Goal: Task Accomplishment & Management: Manage account settings

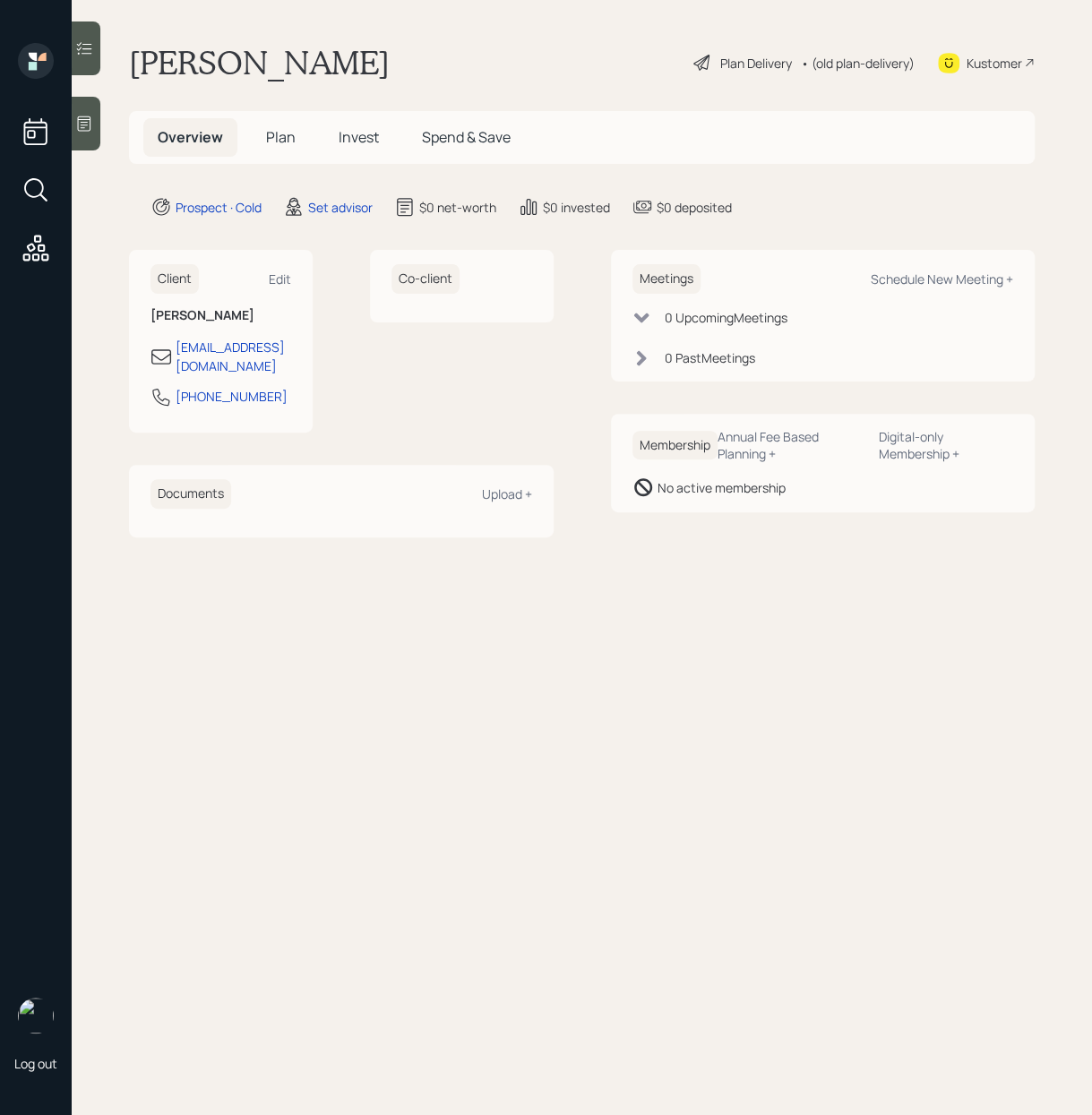
click at [87, 139] on div at bounding box center [86, 123] width 29 height 54
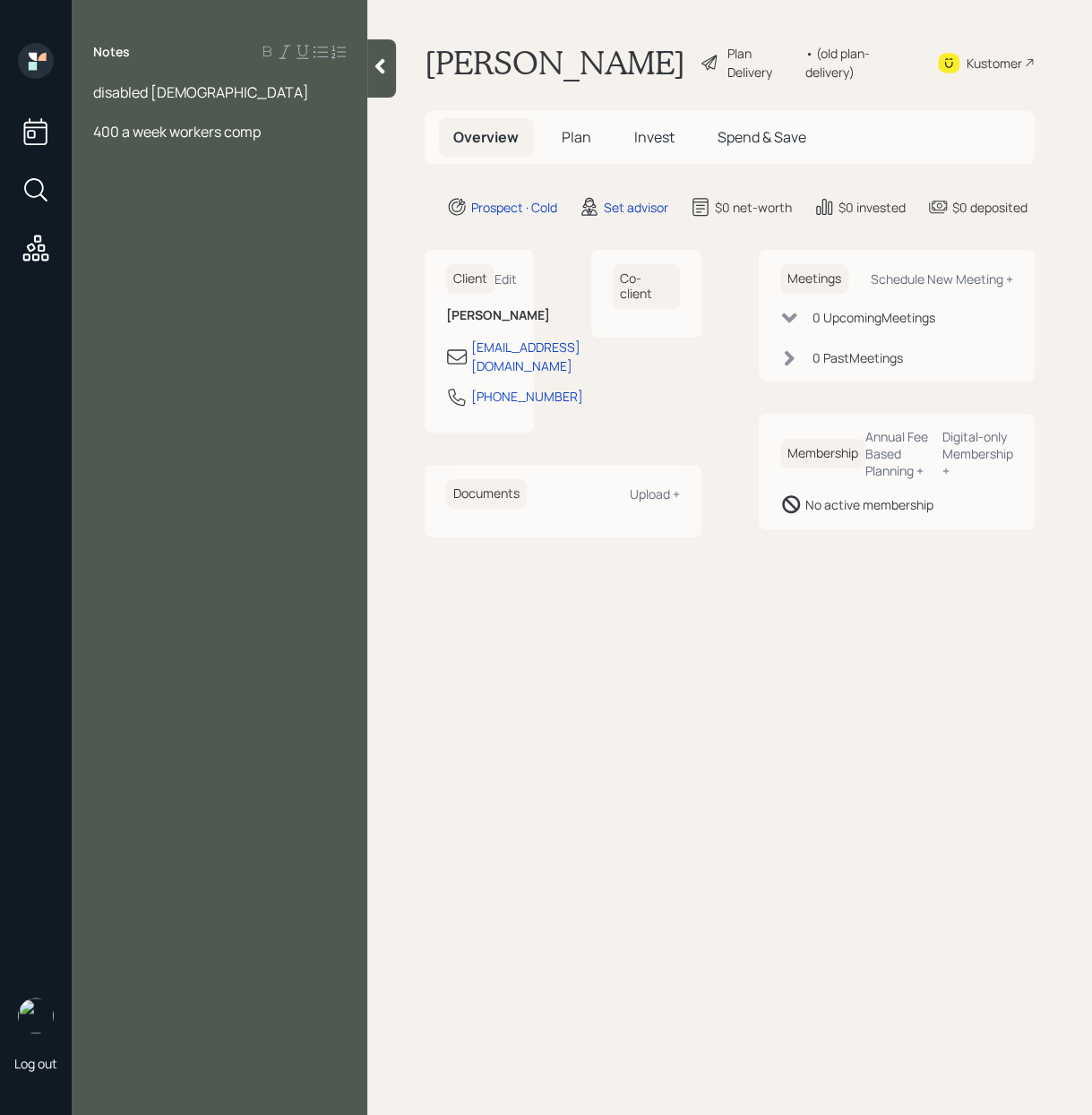
click at [100, 117] on div at bounding box center [219, 112] width 252 height 20
click at [99, 106] on div at bounding box center [219, 112] width 252 height 20
click at [160, 710] on div "Notes disabled 68 years old Assets Income 400 a week workers comp" at bounding box center [220, 569] width 296 height 1051
click at [122, 156] on div at bounding box center [219, 151] width 252 height 20
click at [290, 229] on div "400 a week workers comp" at bounding box center [219, 231] width 252 height 20
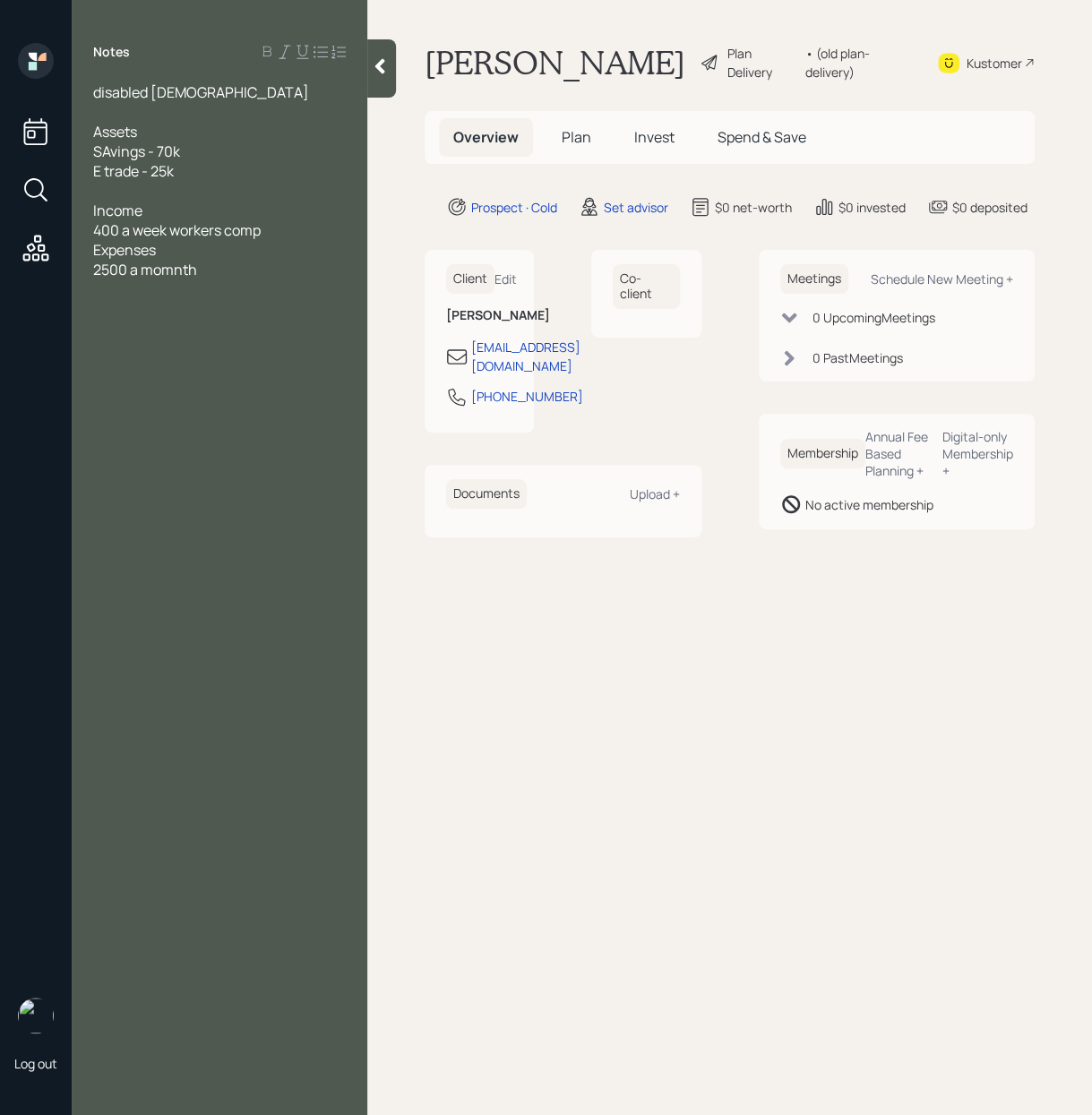
click at [177, 268] on span "2500 a momnth" at bounding box center [144, 270] width 104 height 20
click at [273, 227] on div "400 a week workers comp" at bounding box center [219, 231] width 252 height 20
click at [232, 294] on div "2500 a month" at bounding box center [219, 289] width 252 height 20
click at [246, 361] on div at bounding box center [219, 369] width 252 height 20
click at [229, 349] on div "make funds lasts" at bounding box center [219, 349] width 252 height 20
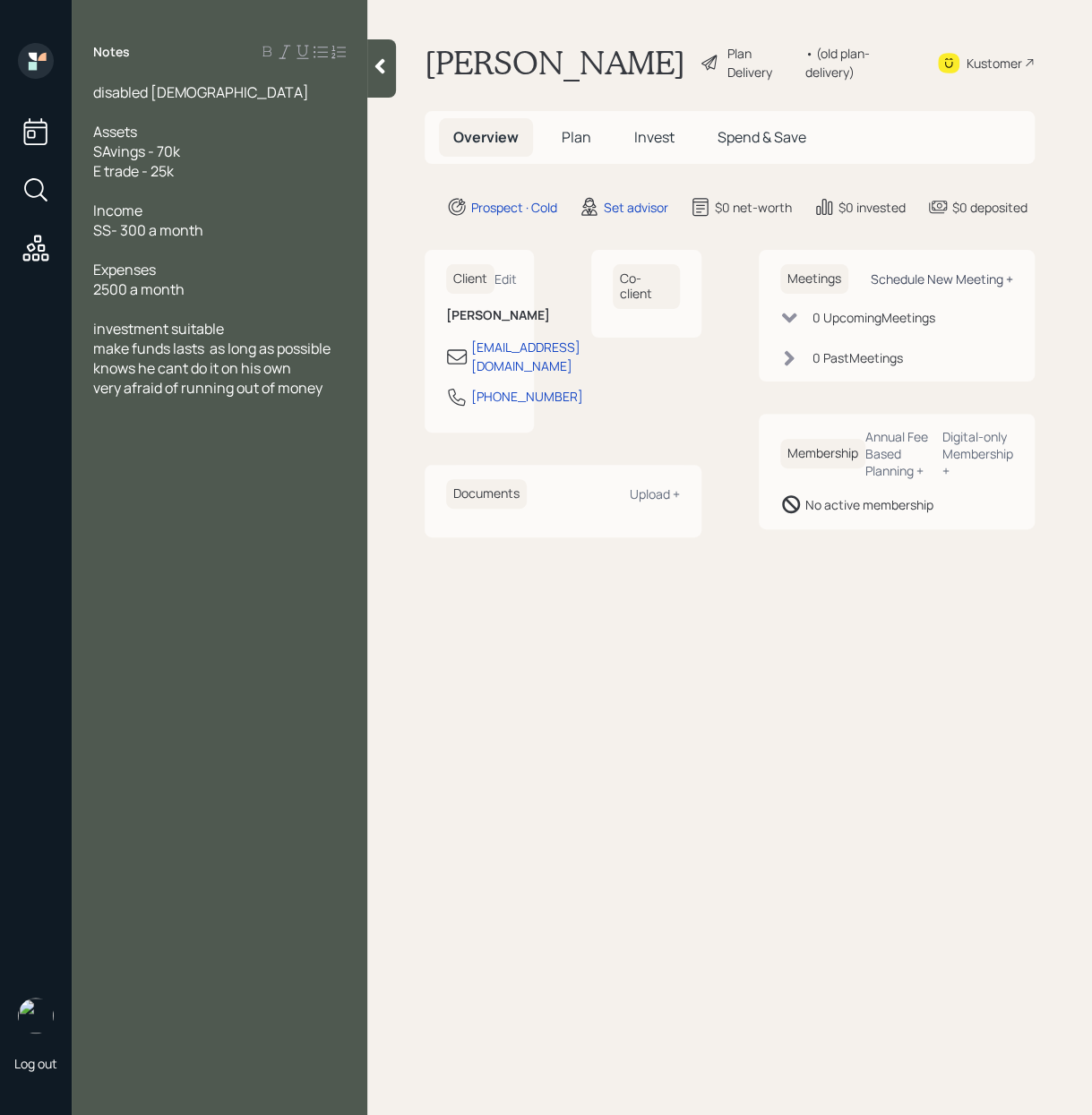
click at [964, 272] on div "Schedule New Meeting +" at bounding box center [942, 279] width 142 height 17
select select "round-robin"
click at [990, 59] on div "Kustomer" at bounding box center [994, 63] width 56 height 19
click at [504, 284] on div "Edit" at bounding box center [505, 279] width 23 height 17
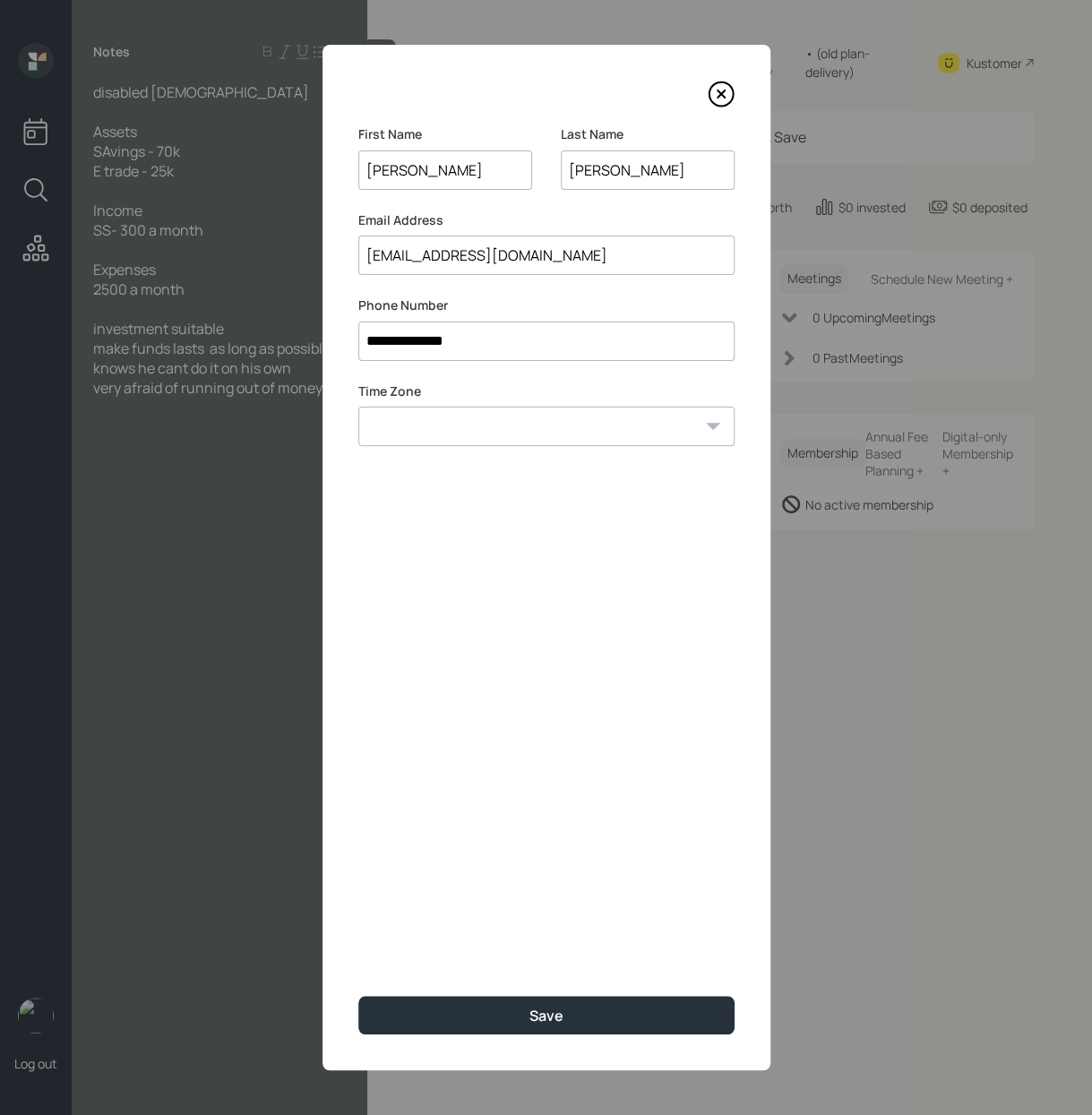
click at [602, 250] on input "mitchdedios7@gmail.com" at bounding box center [546, 255] width 376 height 40
type input "m"
paste input "greenzone1star@gmail.com"
type input "greenzone1star@gmail.com"
click at [614, 426] on select "Eastern Standard Time Central Standard Time Mountain Standard Time Pacific Stan…" at bounding box center [546, 426] width 376 height 40
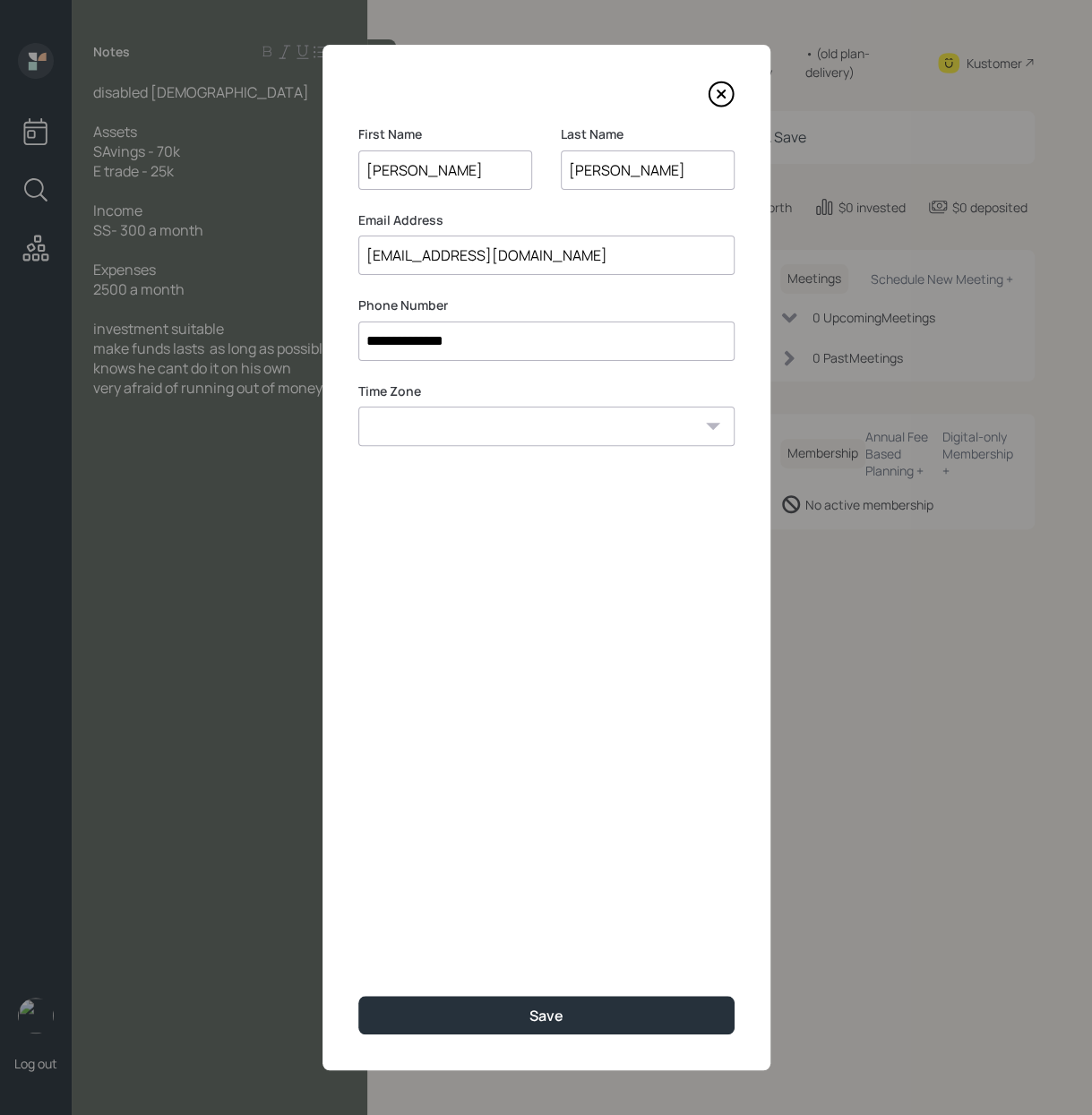
select select "America/New_York"
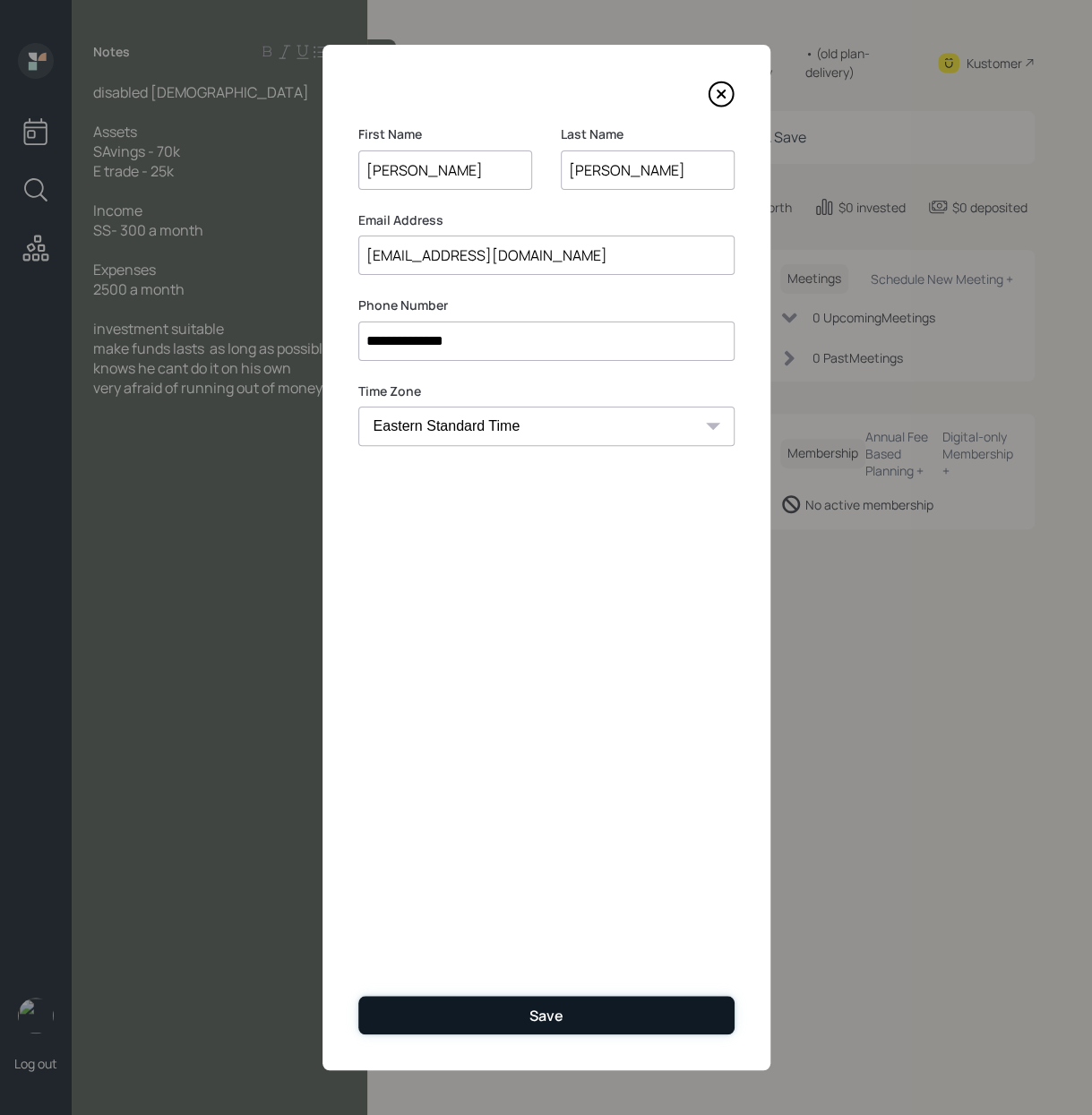
click at [449, 1009] on button "Save" at bounding box center [546, 1015] width 376 height 39
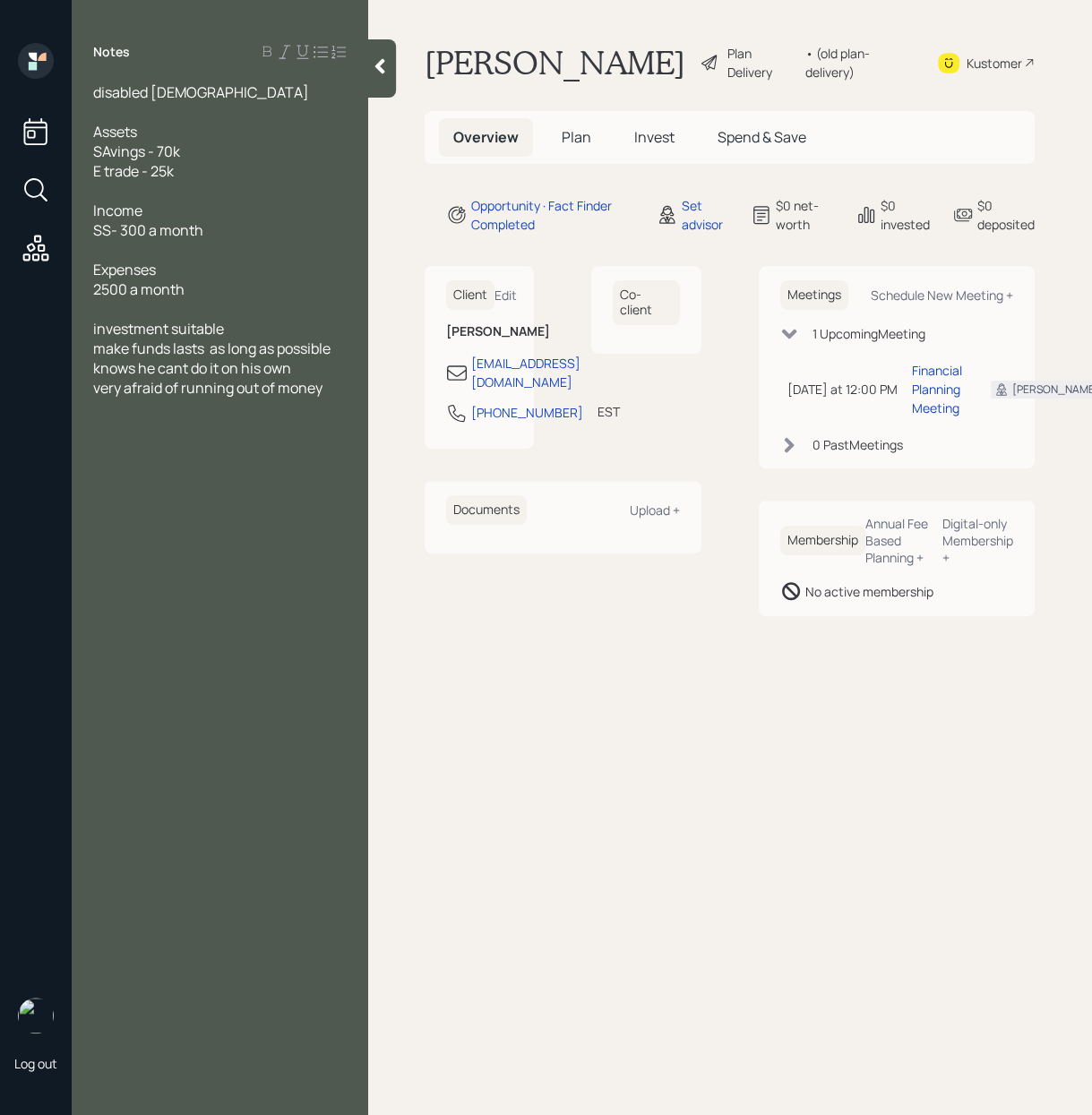
click at [333, 388] on div "very afraid of running out of money" at bounding box center [219, 388] width 252 height 20
click at [338, 589] on div "Notes disabled 68 years old Assets SAvings - 70k E trade - 25k Income SS- 300 a…" at bounding box center [220, 569] width 296 height 1051
click at [384, 81] on div at bounding box center [382, 69] width 29 height 59
